Goal: Information Seeking & Learning: Understand process/instructions

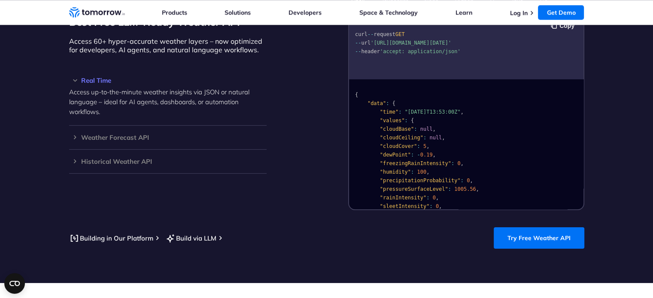
scroll to position [672, 0]
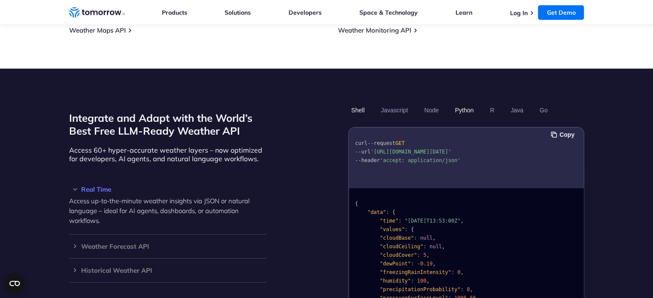
click at [461, 103] on button "Python" at bounding box center [464, 110] width 25 height 15
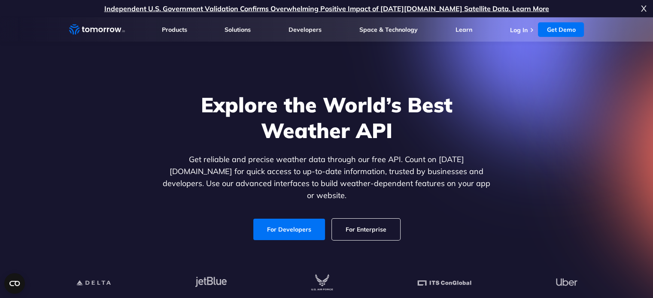
click at [644, 8] on span "X" at bounding box center [644, 8] width 6 height 17
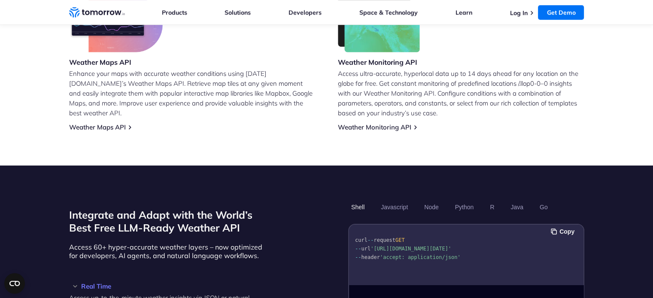
scroll to position [515, 0]
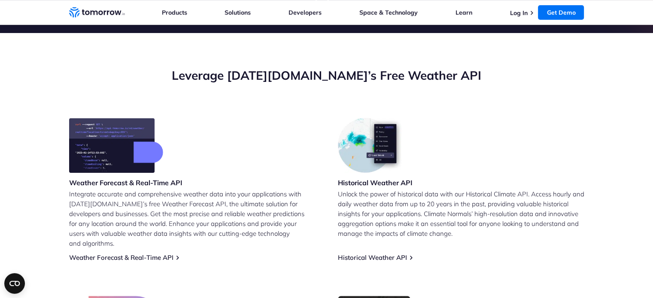
scroll to position [282, 0]
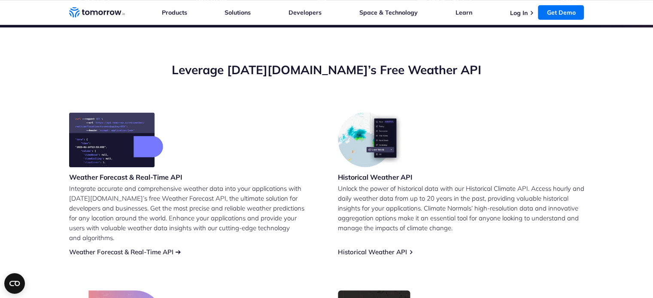
click at [102, 248] on link "Weather Forecast & Real-Time API" at bounding box center [121, 252] width 104 height 8
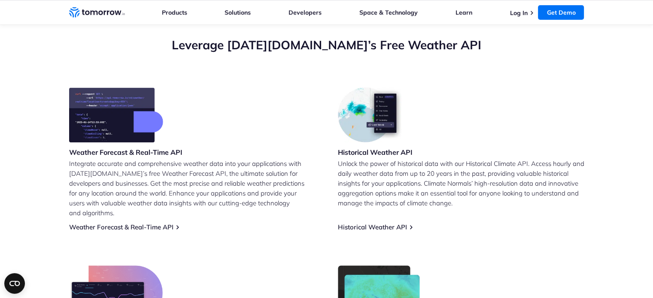
scroll to position [326, 0]
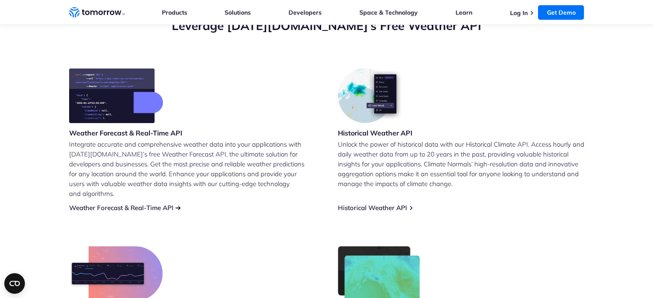
click at [165, 204] on link "Weather Forecast & Real-Time API" at bounding box center [121, 208] width 104 height 8
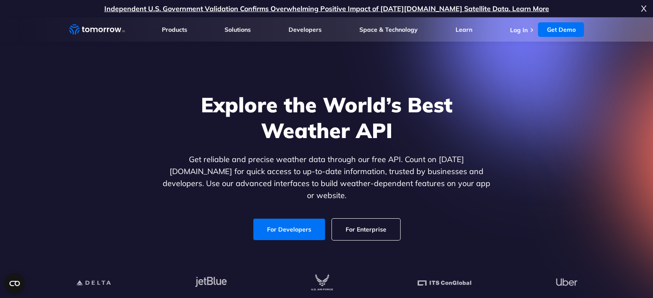
click at [643, 5] on span "X" at bounding box center [644, 8] width 6 height 17
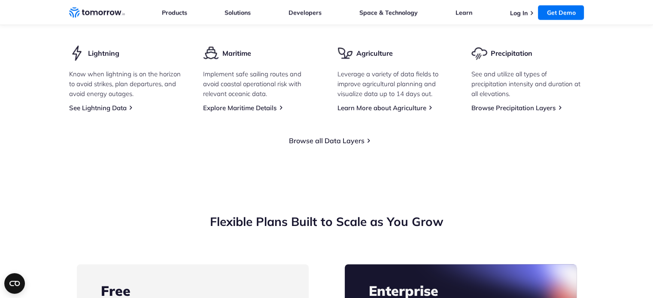
scroll to position [1395, 0]
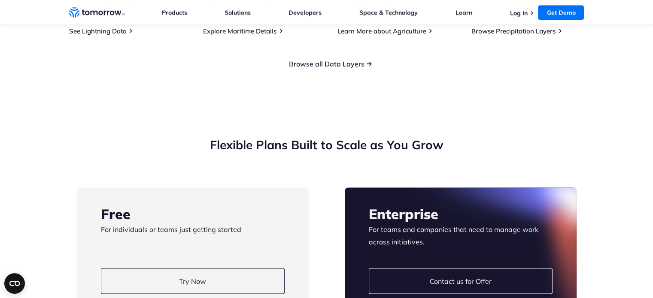
click at [339, 68] on link "Browse all Data Layers" at bounding box center [327, 64] width 76 height 9
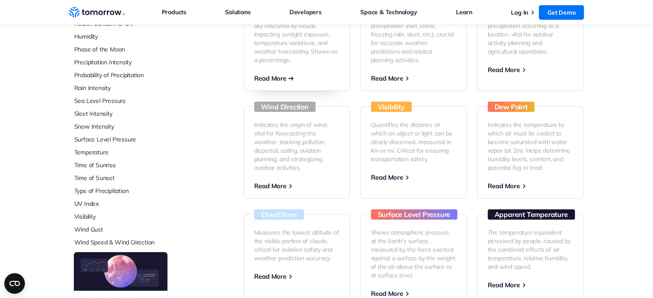
scroll to position [261, 0]
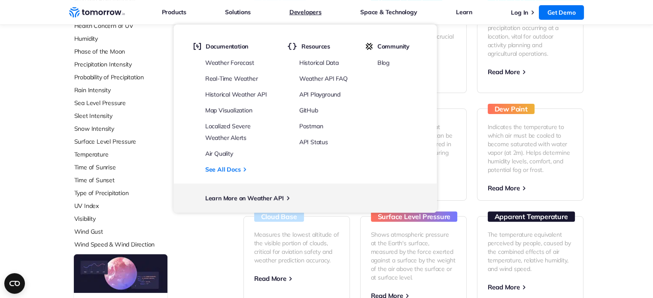
click at [304, 12] on link "Developers" at bounding box center [305, 11] width 32 height 11
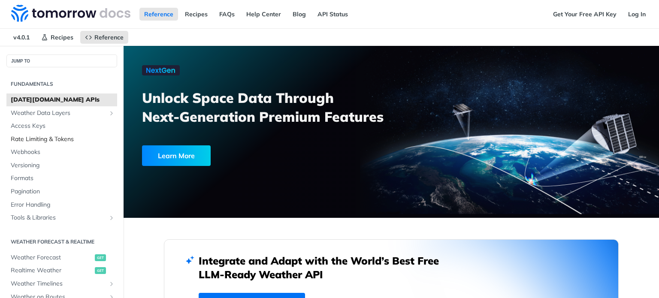
click at [42, 135] on span "Rate Limiting & Tokens" at bounding box center [63, 139] width 104 height 9
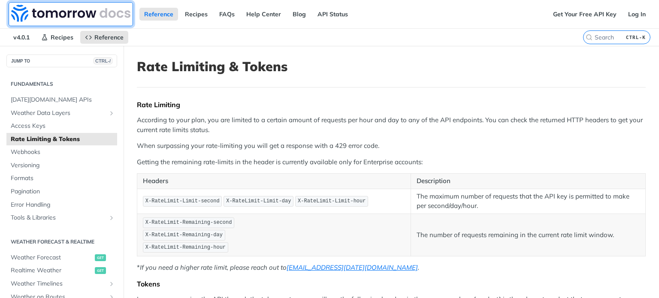
click at [84, 12] on img at bounding box center [70, 13] width 119 height 17
